Goal: Navigation & Orientation: Find specific page/section

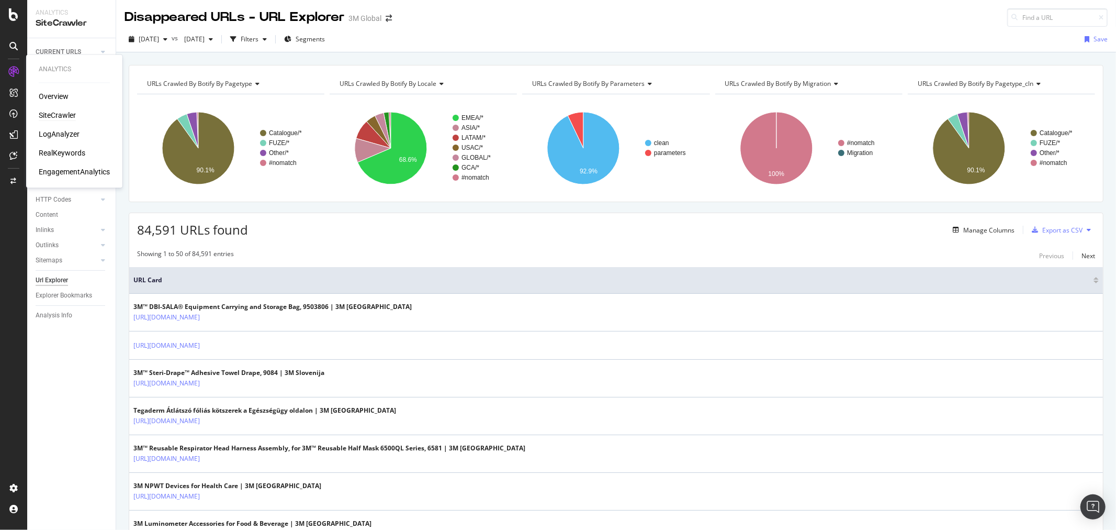
click at [54, 113] on div "SiteCrawler" at bounding box center [57, 115] width 37 height 10
